Goal: Task Accomplishment & Management: Use online tool/utility

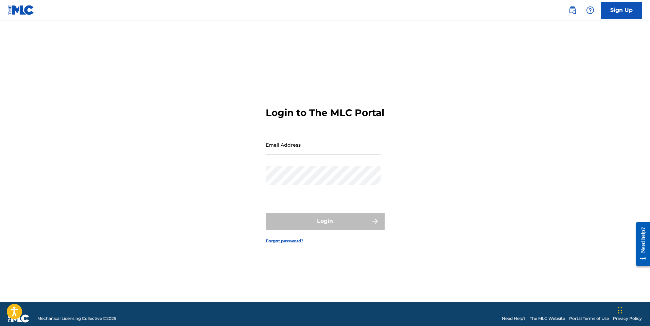
click at [288, 192] on div "Password" at bounding box center [323, 181] width 115 height 31
type input "[EMAIL_ADDRESS][DOMAIN_NAME]"
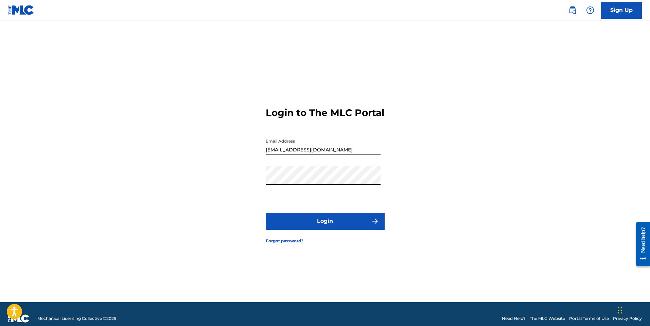
click at [326, 226] on button "Login" at bounding box center [325, 220] width 119 height 17
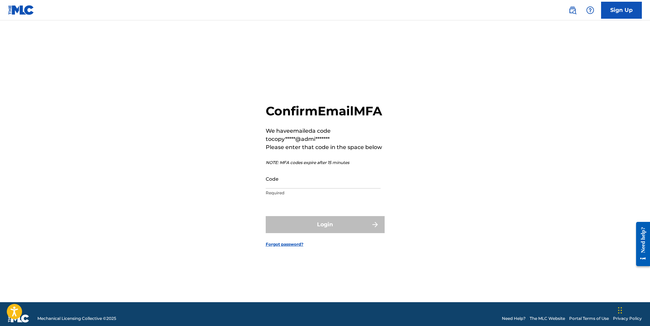
click at [294, 185] on input "Code" at bounding box center [323, 178] width 115 height 19
click at [294, 188] on input "Code" at bounding box center [323, 178] width 115 height 19
paste input "357119"
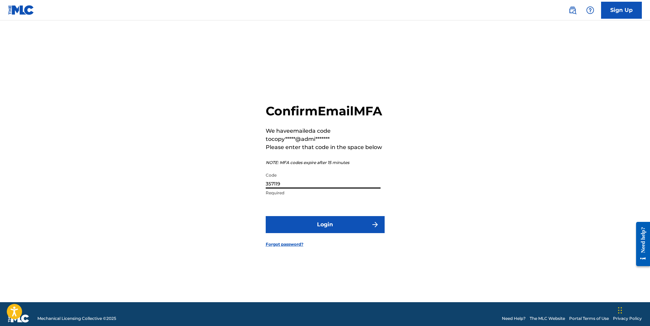
type input "357119"
click at [297, 227] on button "Login" at bounding box center [325, 224] width 119 height 17
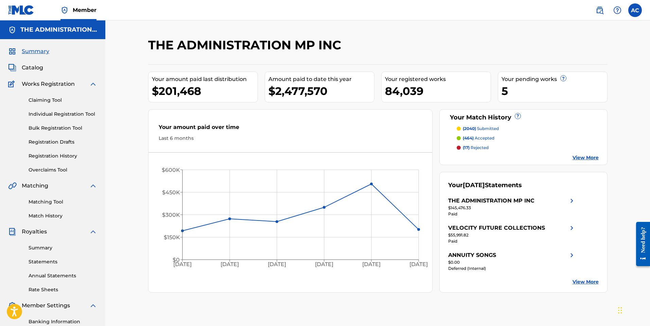
click at [48, 98] on link "Claiming Tool" at bounding box center [63, 100] width 69 height 7
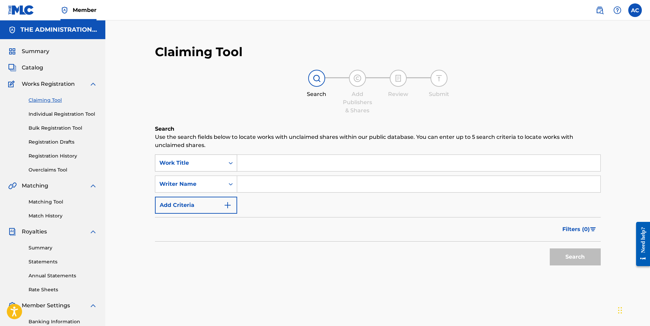
click at [189, 164] on div "Work Title" at bounding box center [189, 163] width 61 height 8
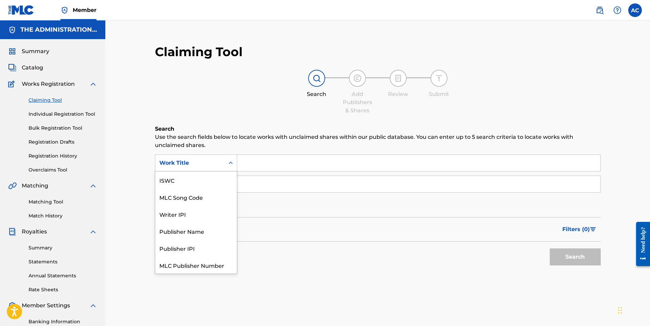
scroll to position [17, 0]
click at [192, 185] on div "MLC Song Code" at bounding box center [196, 179] width 82 height 17
click at [213, 170] on div "MLC Song Code" at bounding box center [196, 162] width 82 height 17
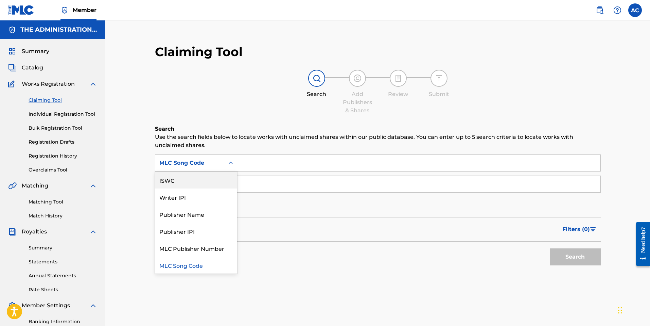
scroll to position [0, 0]
click at [193, 187] on div "Work Title" at bounding box center [196, 179] width 82 height 17
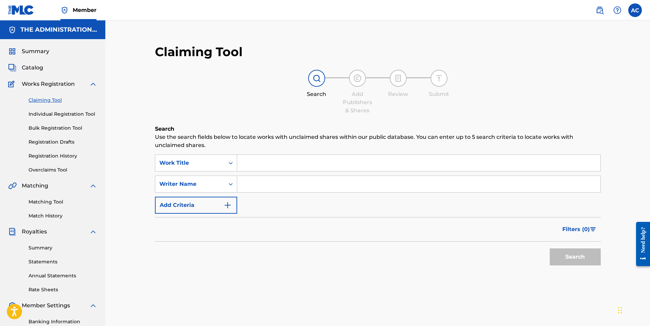
click at [252, 159] on input "Search Form" at bounding box center [418, 163] width 363 height 16
paste input "Pollaseeds"
type input "Pollaseeds"
click at [256, 183] on input "Search Form" at bounding box center [418, 184] width 363 height 16
click at [591, 263] on button "Search" at bounding box center [575, 256] width 51 height 17
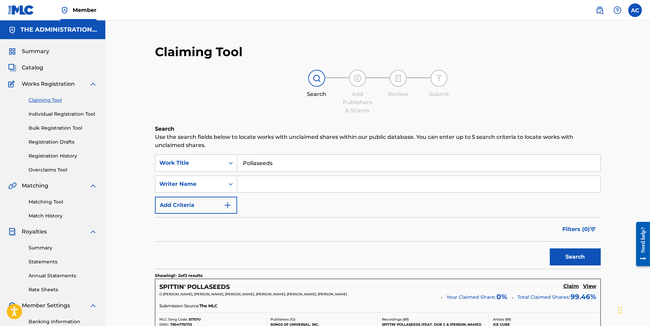
click at [596, 14] on img at bounding box center [600, 10] width 8 height 8
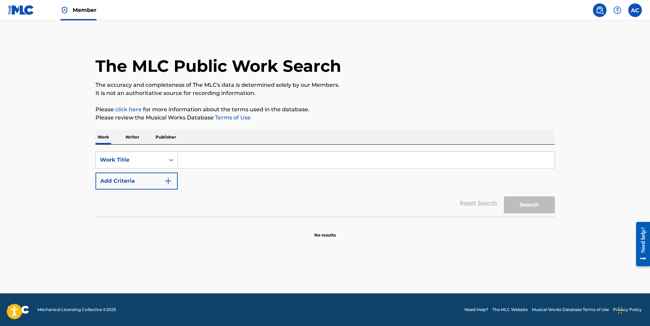
click at [178, 162] on input "Search Form" at bounding box center [366, 160] width 377 height 16
paste input "Pollaseeds"
type input "Pollaseeds"
click at [550, 203] on button "Search" at bounding box center [529, 204] width 51 height 17
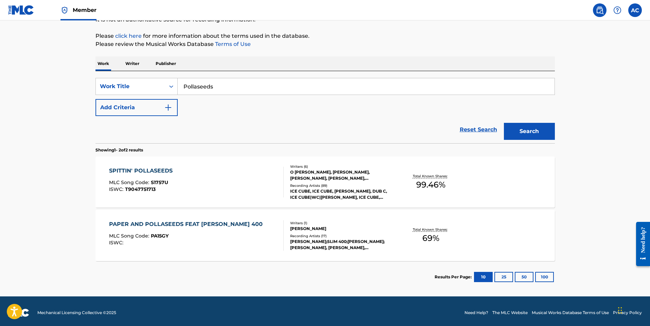
scroll to position [76, 0]
